Goal: Check status

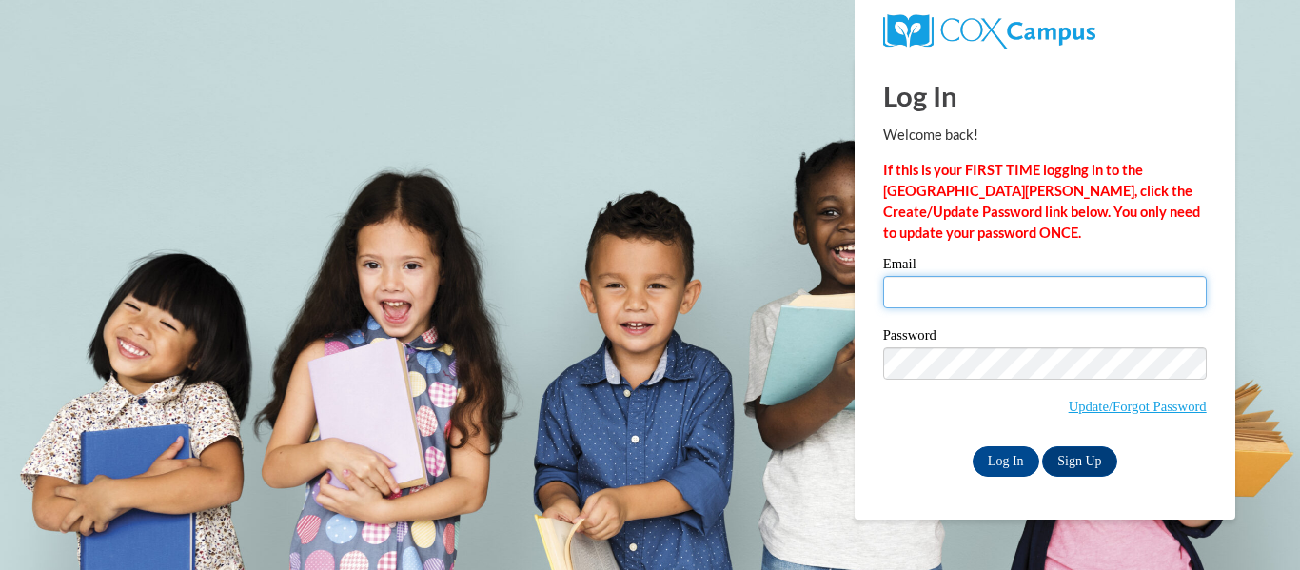
click at [913, 294] on input "Email" at bounding box center [1045, 292] width 324 height 32
type input "bright_en_creative@yahoo.com"
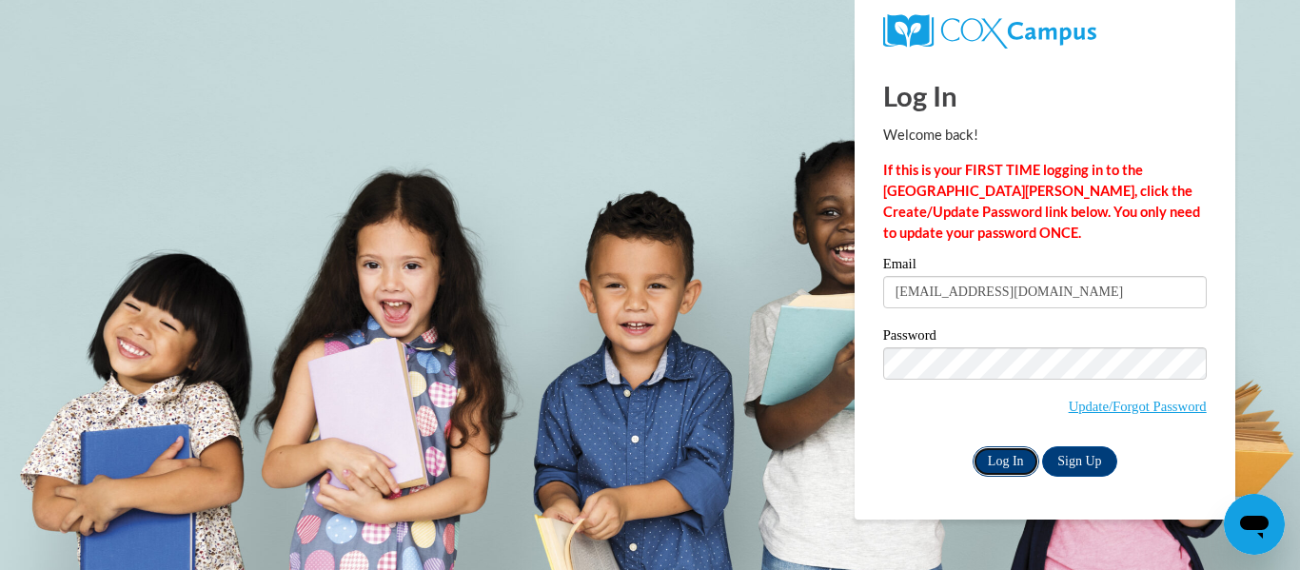
click at [1005, 461] on input "Log In" at bounding box center [1005, 461] width 67 height 30
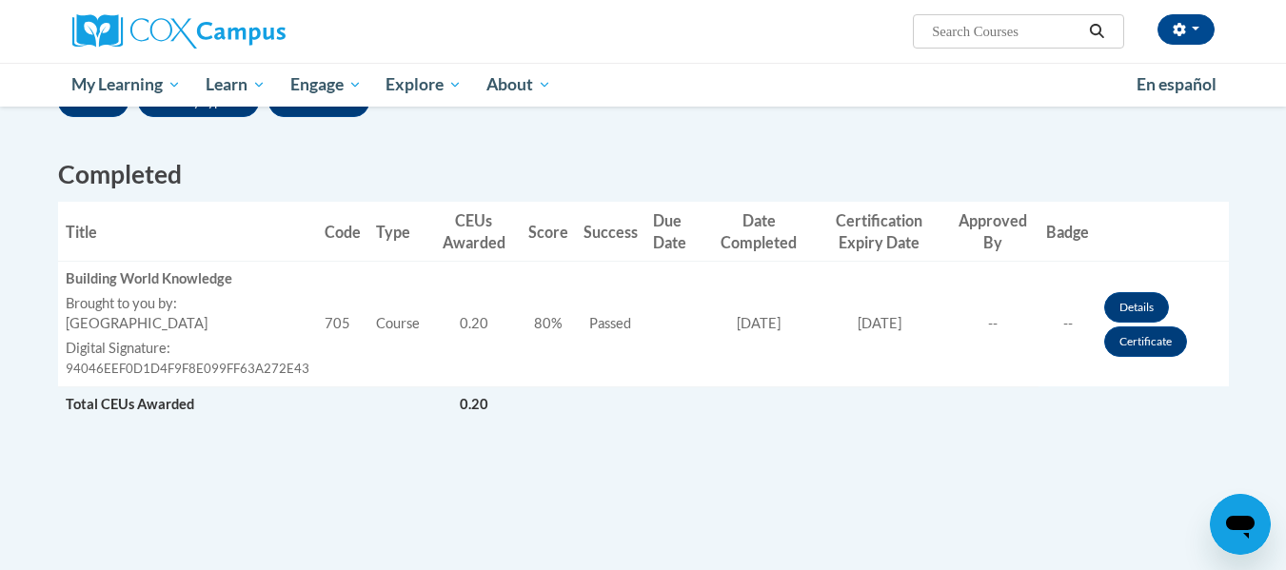
scroll to position [471, 0]
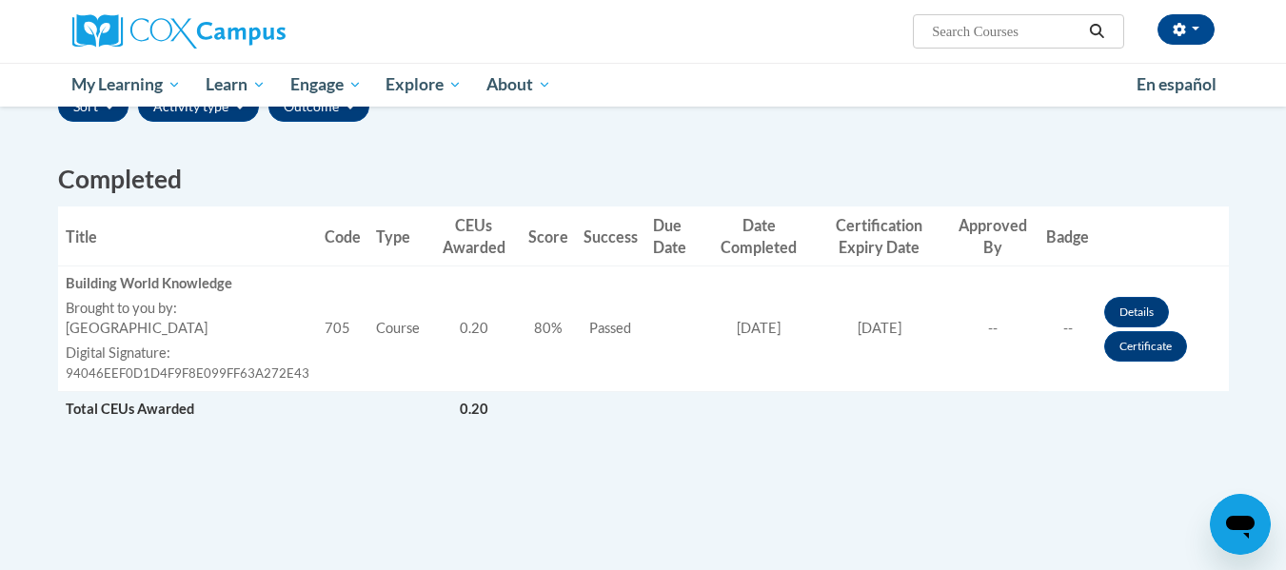
drag, startPoint x: 1290, startPoint y: 146, endPoint x: 1296, endPoint y: 328, distance: 182.8
click at [1162, 352] on link "Certificate" at bounding box center [1145, 346] width 83 height 30
